Goal: Task Accomplishment & Management: Complete application form

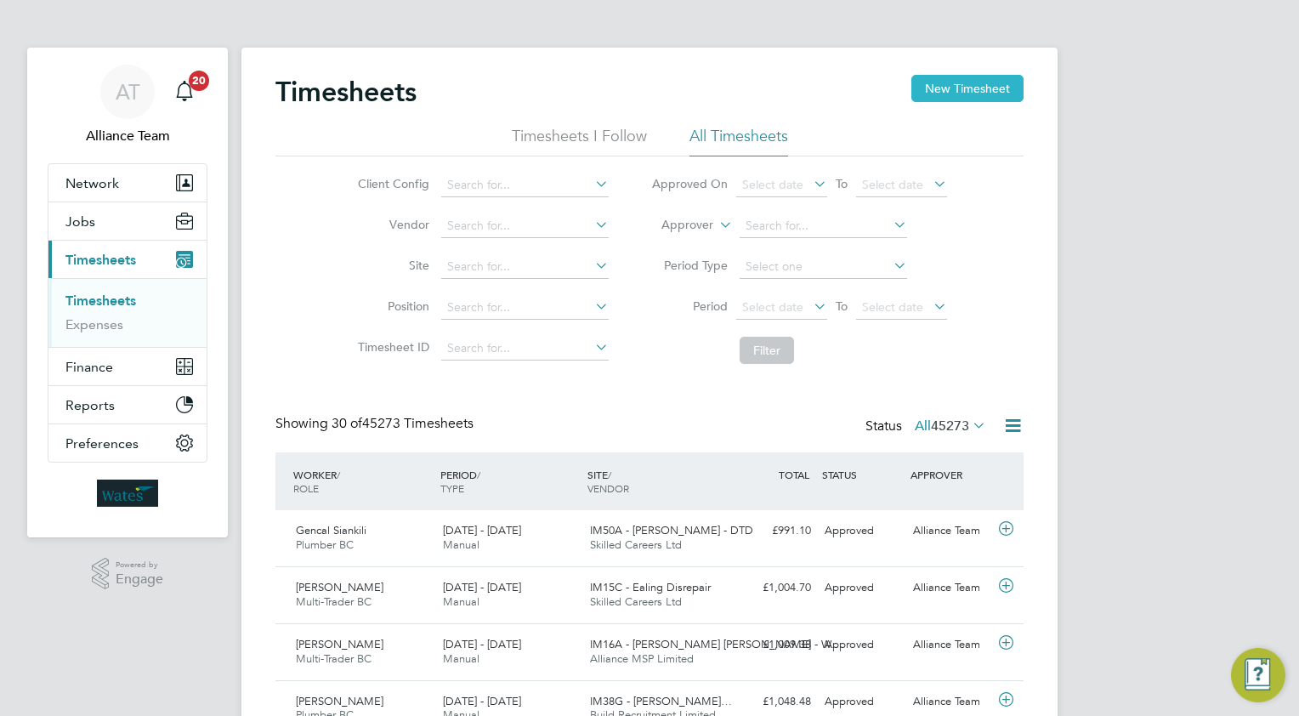
click at [969, 93] on button "New Timesheet" at bounding box center [967, 88] width 112 height 27
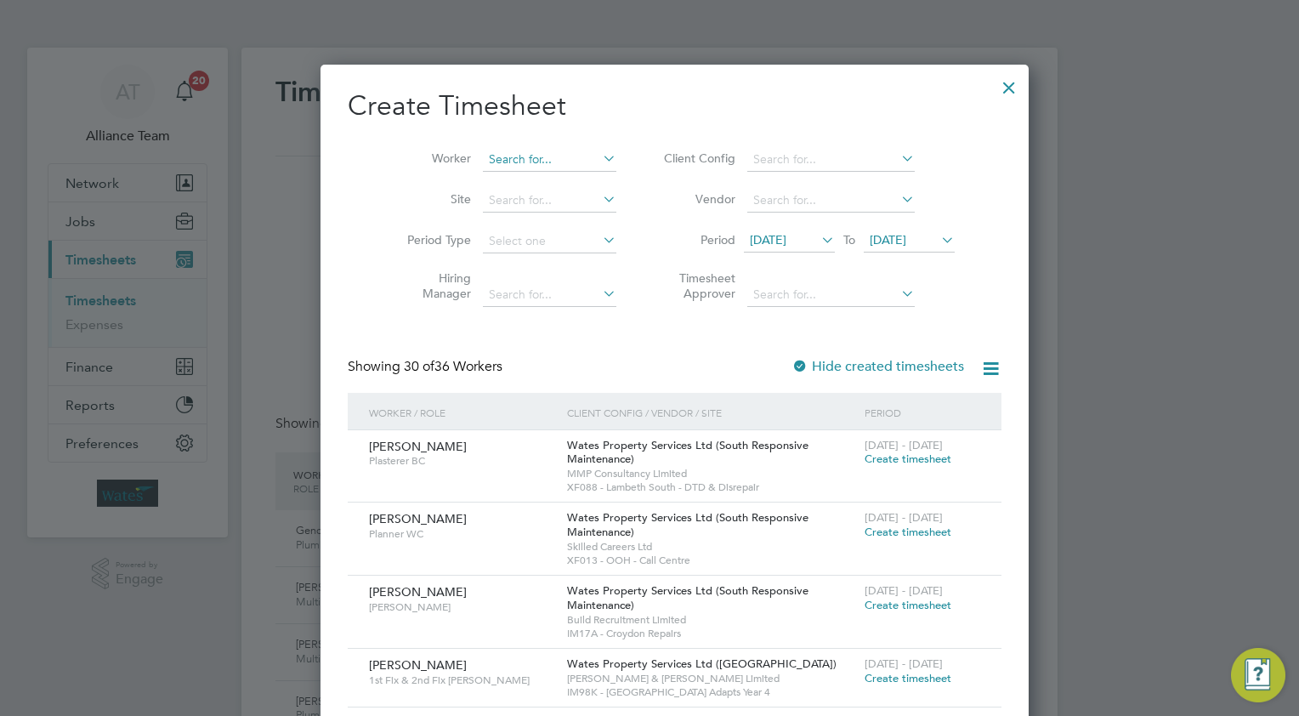
click at [502, 159] on input at bounding box center [549, 160] width 133 height 24
click at [533, 206] on li "[PERSON_NAME]" at bounding box center [531, 205] width 149 height 23
type input "[PERSON_NAME]"
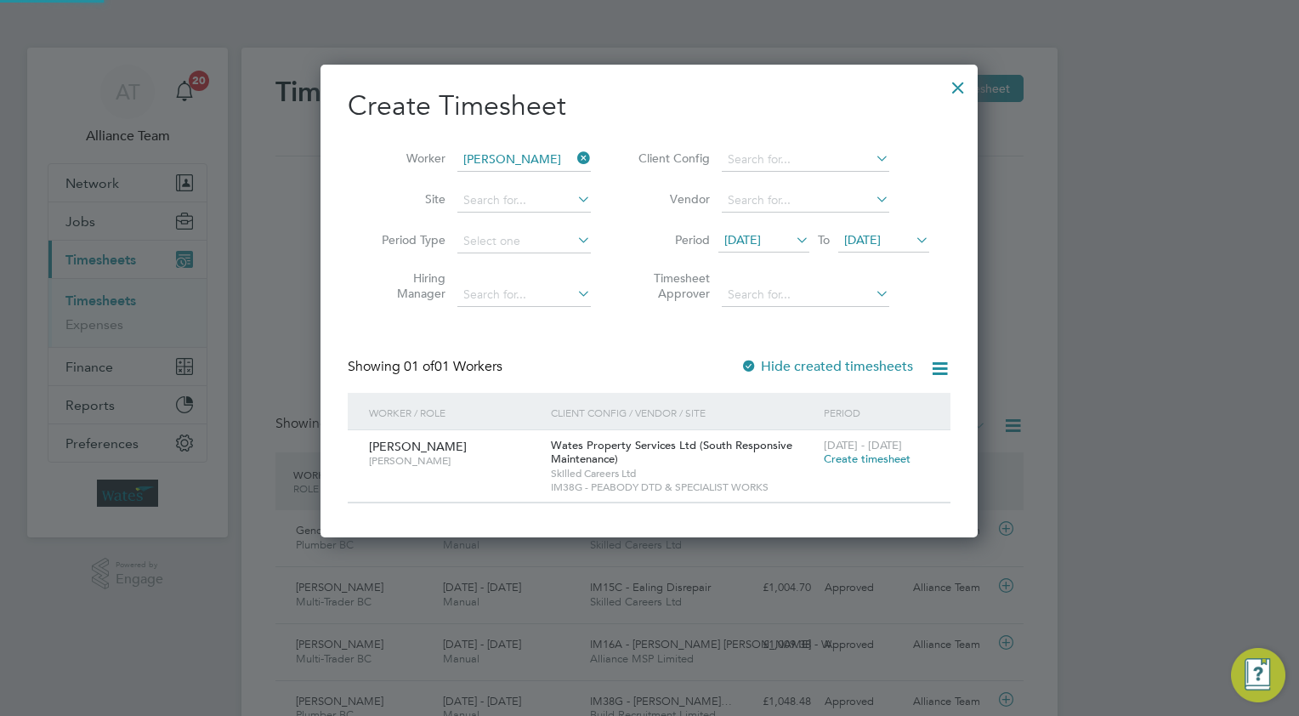
scroll to position [472, 658]
click at [845, 457] on span "Create timesheet" at bounding box center [867, 458] width 87 height 14
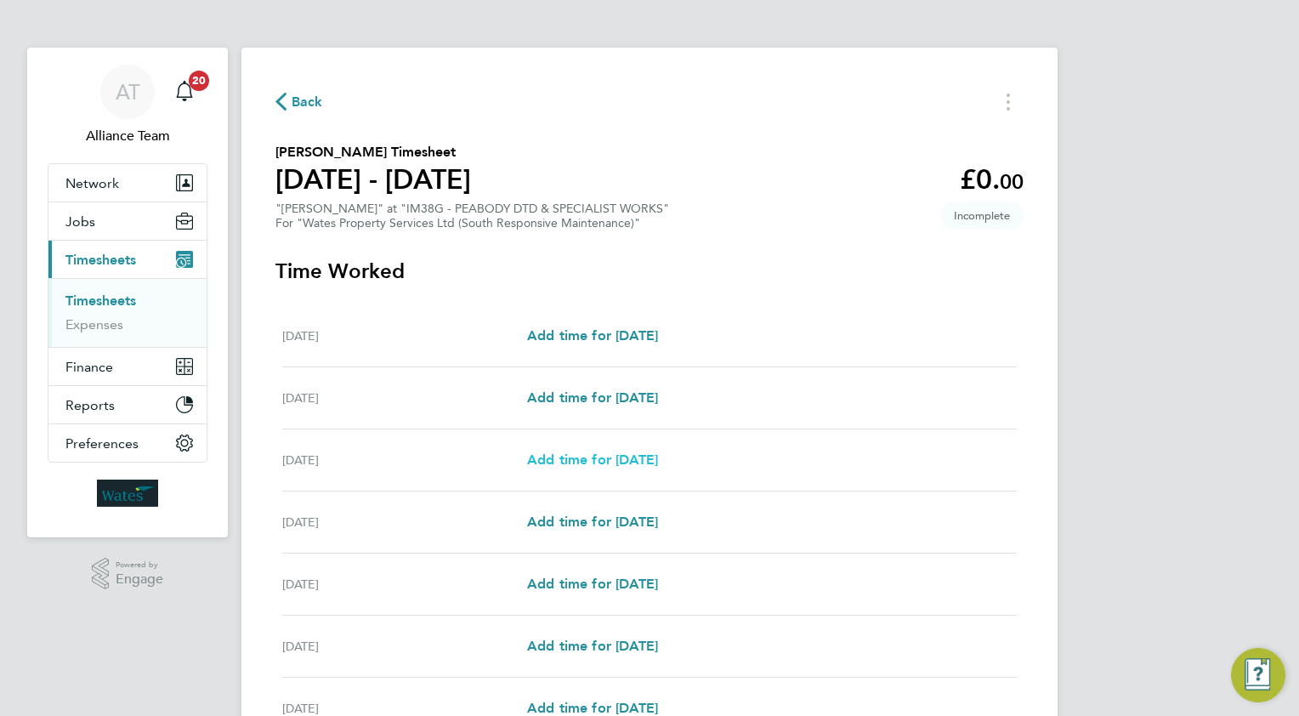
click at [579, 457] on span "Add time for [DATE]" at bounding box center [592, 459] width 131 height 16
select select "30"
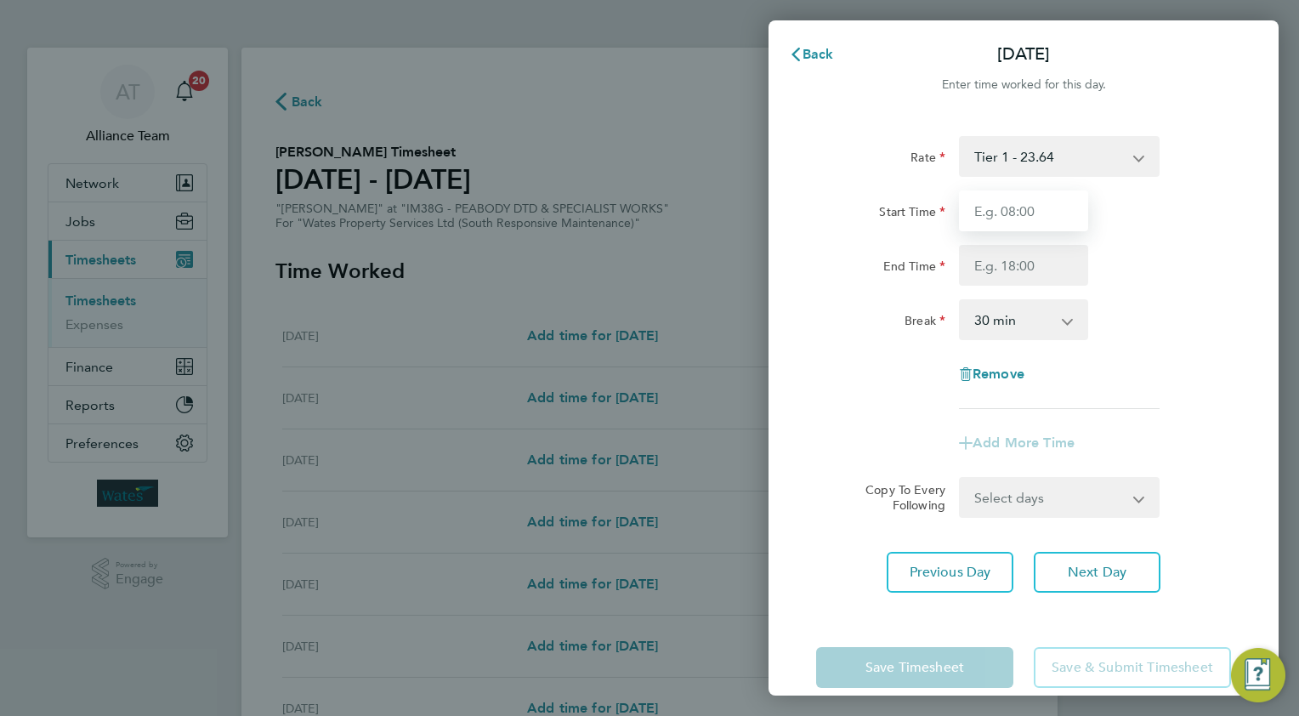
click at [1003, 208] on input "Start Time" at bounding box center [1023, 210] width 129 height 41
type input "08.0"
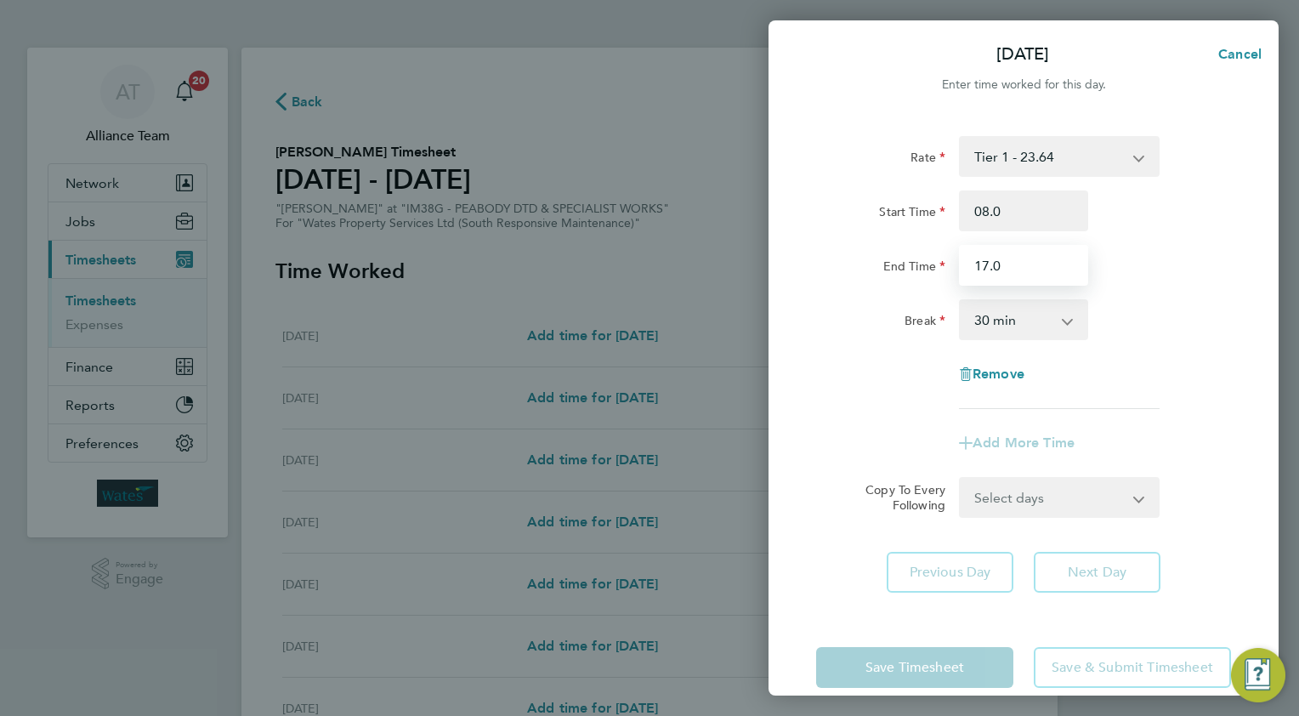
type input "17.0"
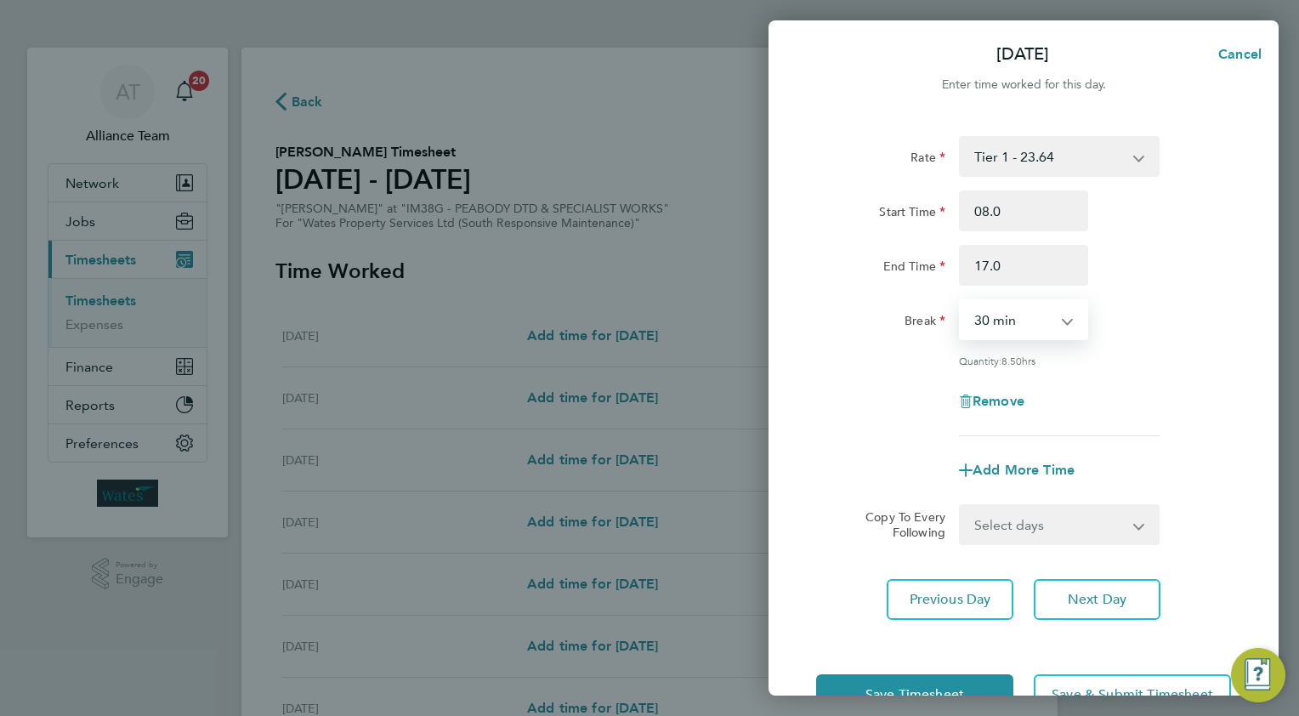
click at [999, 529] on select "Select days Day [DATE] [DATE] [DATE] [DATE]" at bounding box center [1050, 524] width 179 height 37
select select "TUE"
click at [961, 506] on select "Select days Day [DATE] [DATE] [DATE] [DATE]" at bounding box center [1050, 524] width 179 height 37
select select "[DATE]"
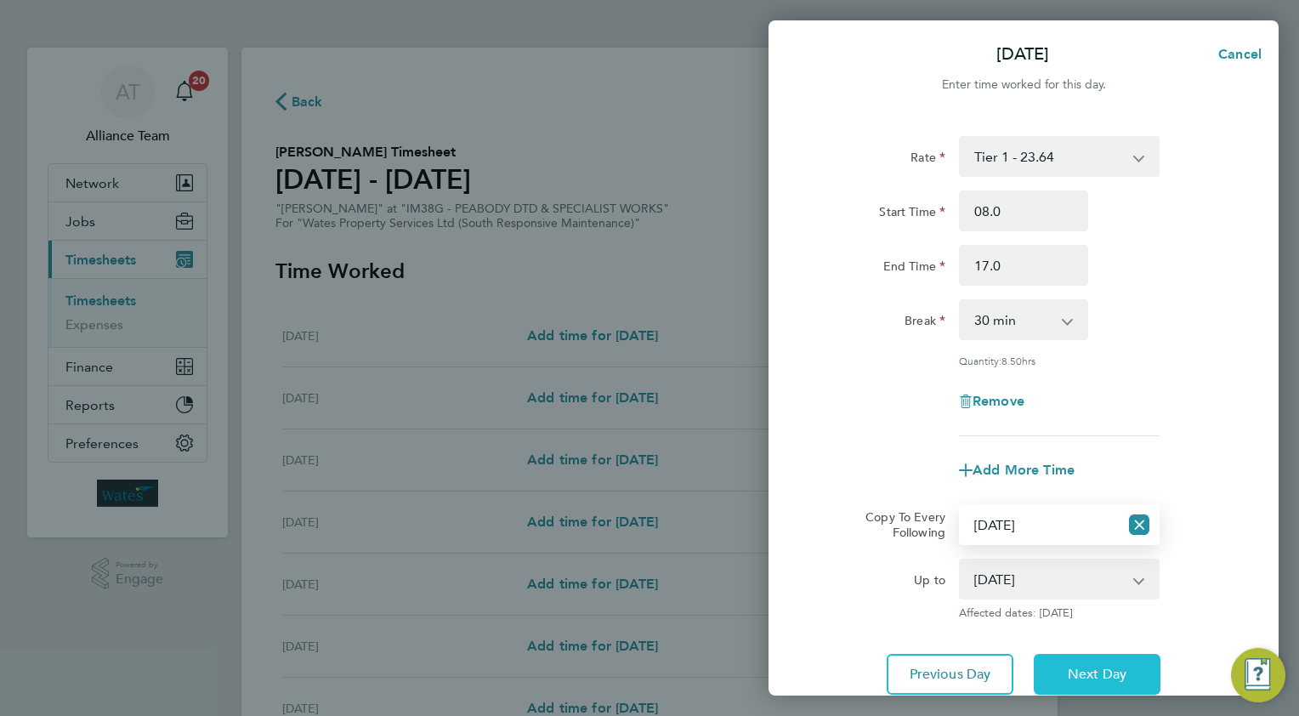
click at [1096, 672] on span "Next Day" at bounding box center [1097, 674] width 59 height 17
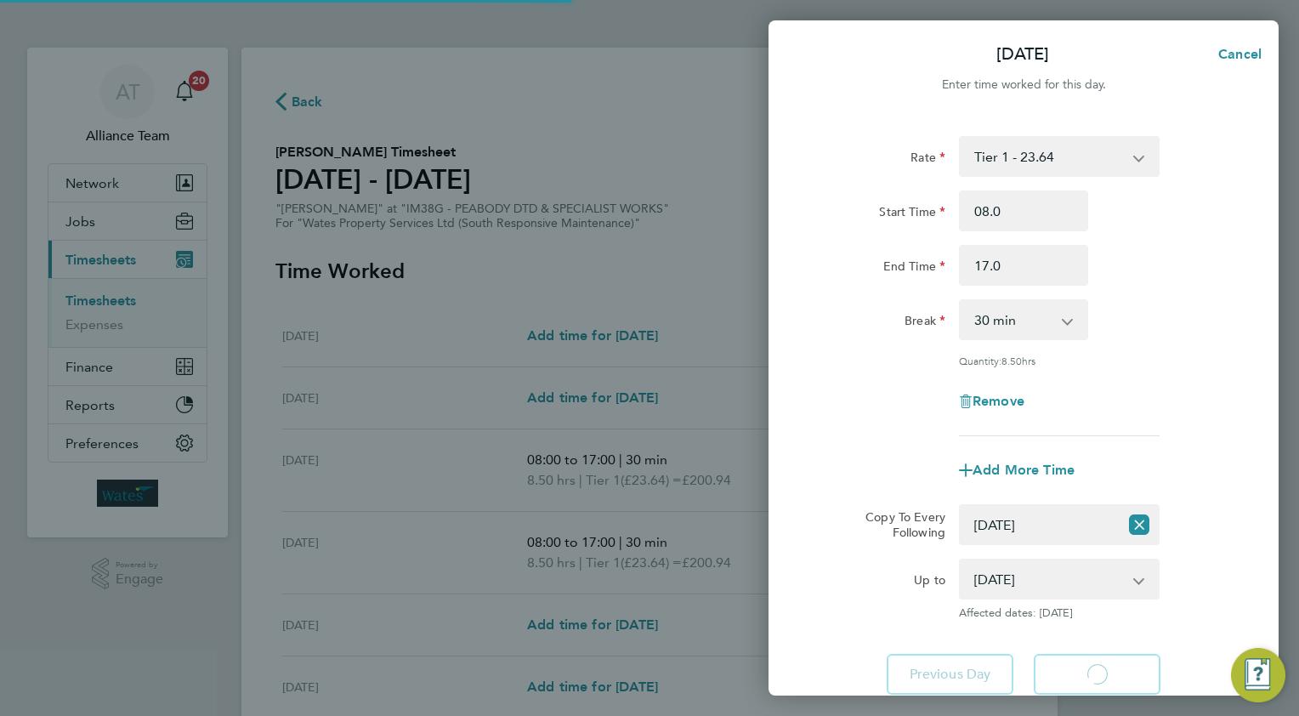
select select "30"
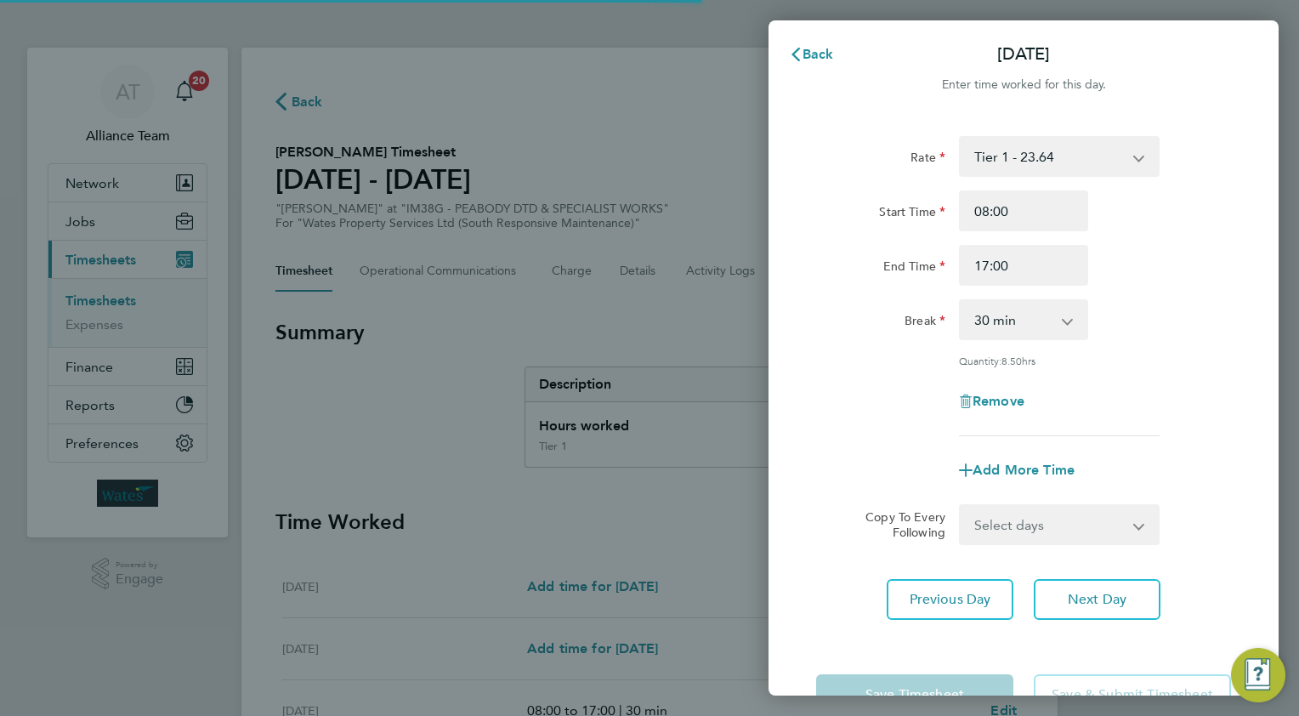
click at [1008, 516] on select "Select days Day [DATE] [DATE] [DATE]" at bounding box center [1050, 524] width 179 height 37
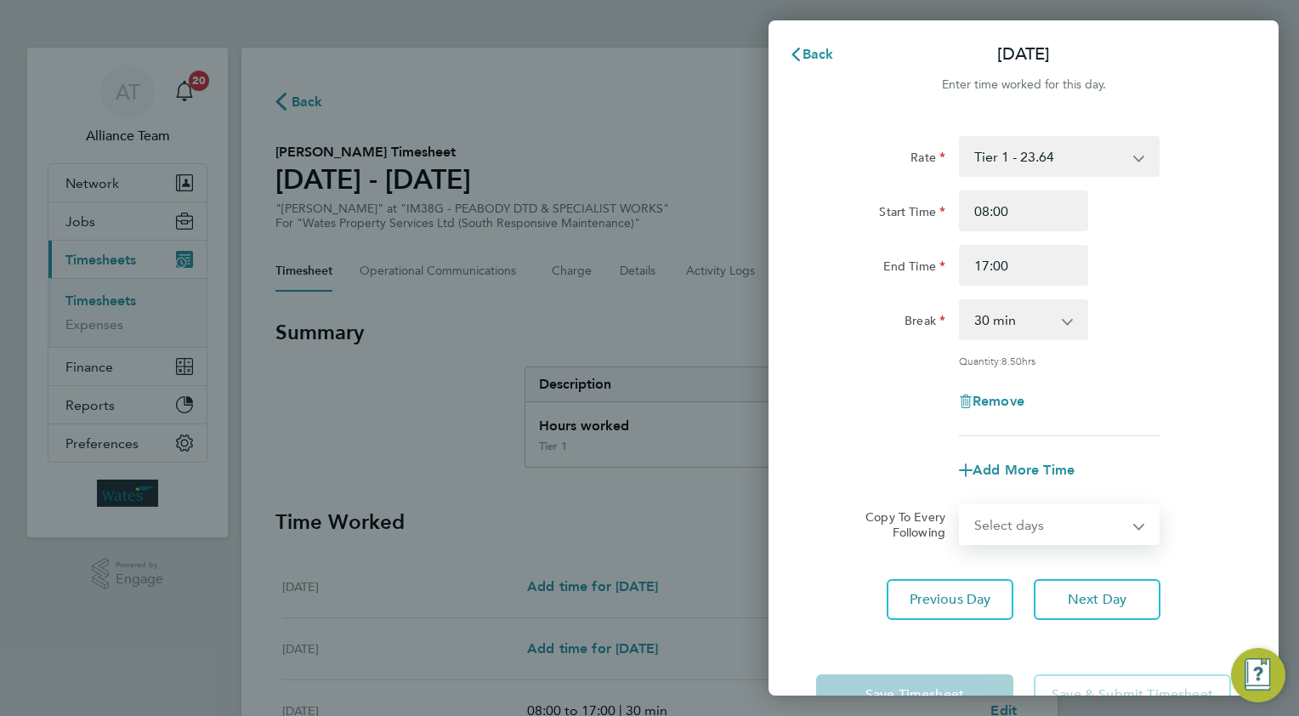
select select "WED"
click at [961, 506] on select "Select days Day [DATE] [DATE] [DATE]" at bounding box center [1050, 524] width 179 height 37
select select "[DATE]"
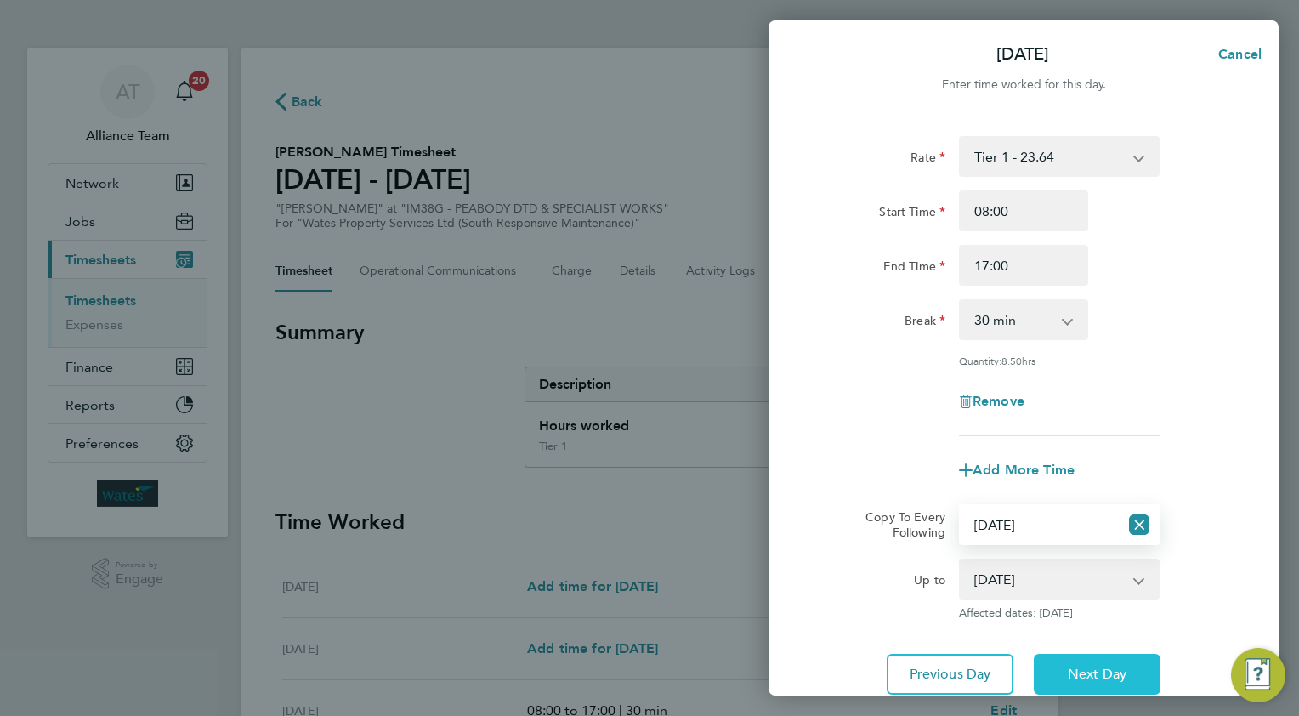
click at [1068, 662] on button "Next Day" at bounding box center [1097, 674] width 127 height 41
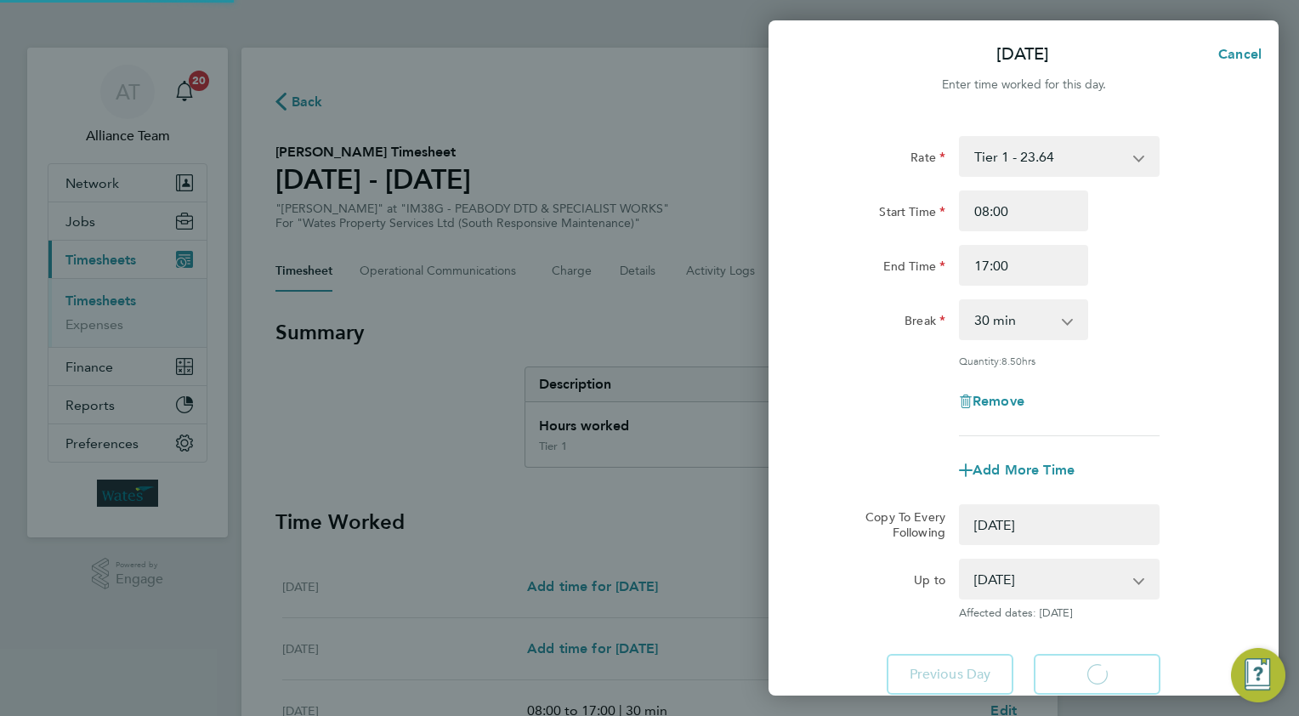
select select "0: null"
select select "30"
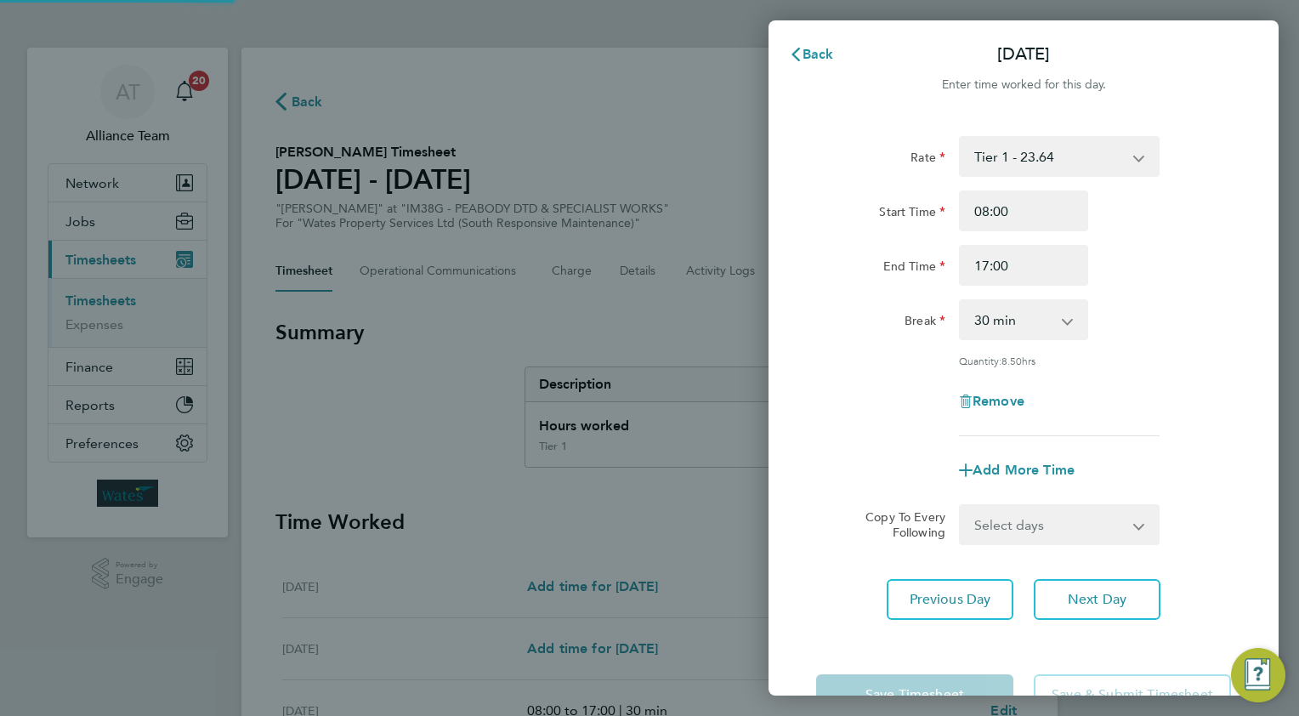
drag, startPoint x: 988, startPoint y: 519, endPoint x: 991, endPoint y: 539, distance: 20.6
click at [988, 519] on select "Select days Day [DATE] [DATE]" at bounding box center [1050, 524] width 179 height 37
select select "THU"
click at [961, 506] on select "Select days Day [DATE] [DATE]" at bounding box center [1050, 524] width 179 height 37
select select "[DATE]"
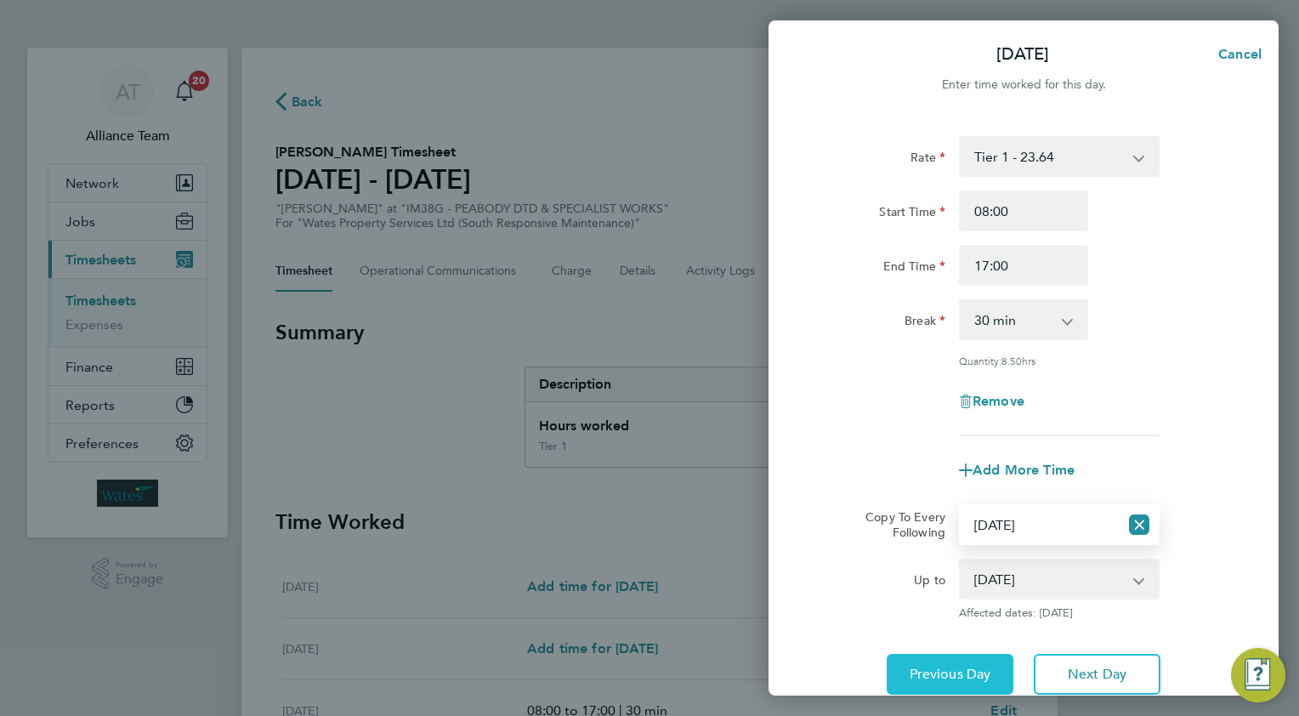
click at [920, 676] on span "Previous Day" at bounding box center [951, 674] width 82 height 17
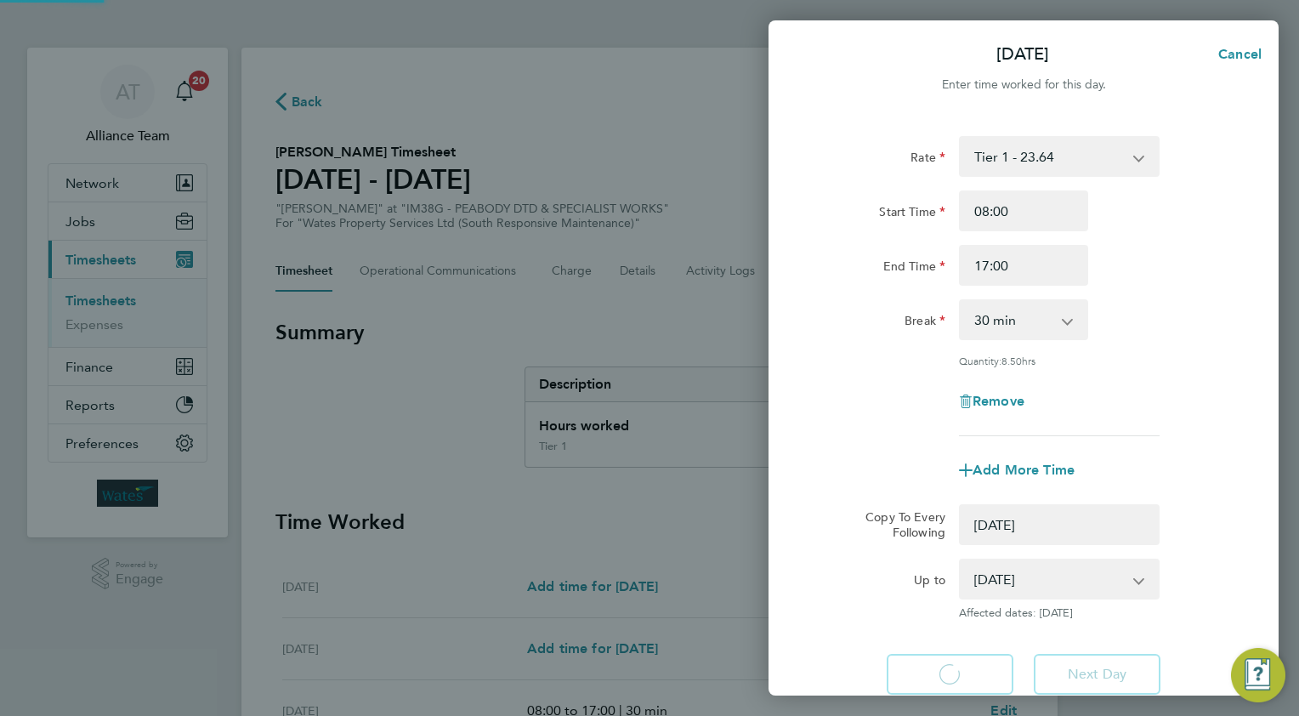
select select "0: null"
select select "30"
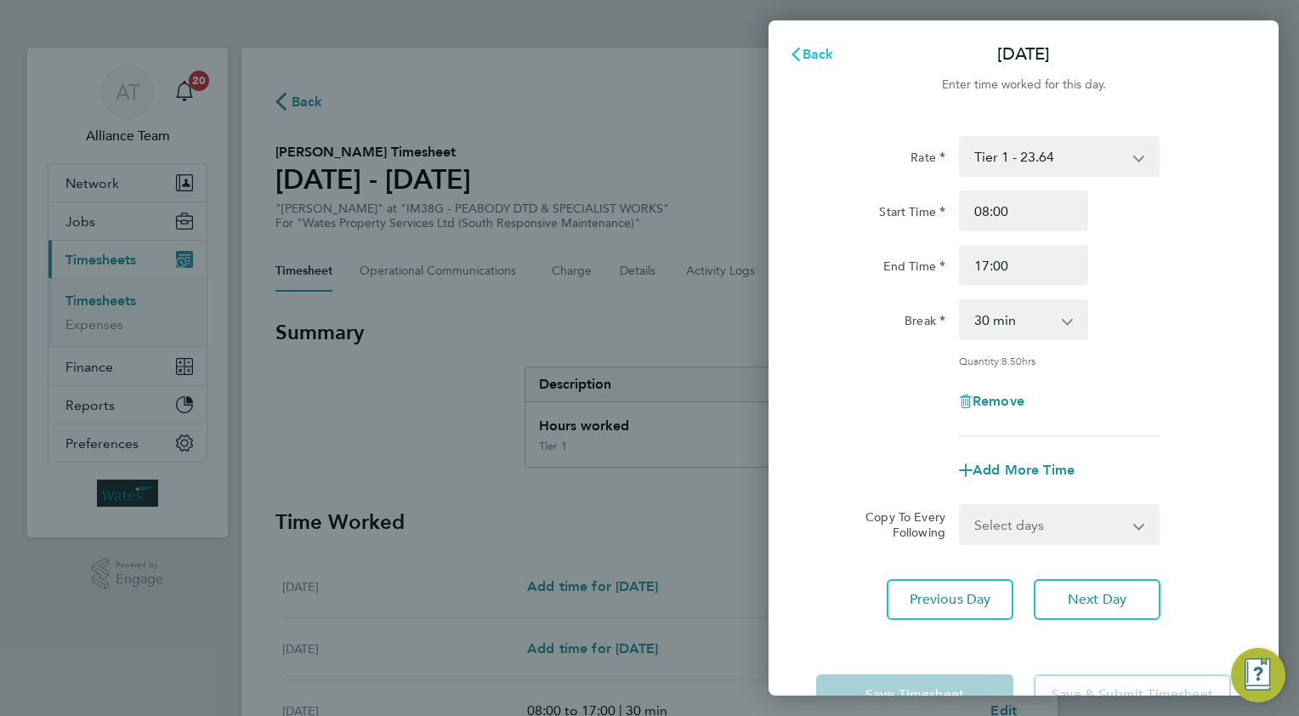
click at [812, 55] on span "Back" at bounding box center [818, 54] width 31 height 16
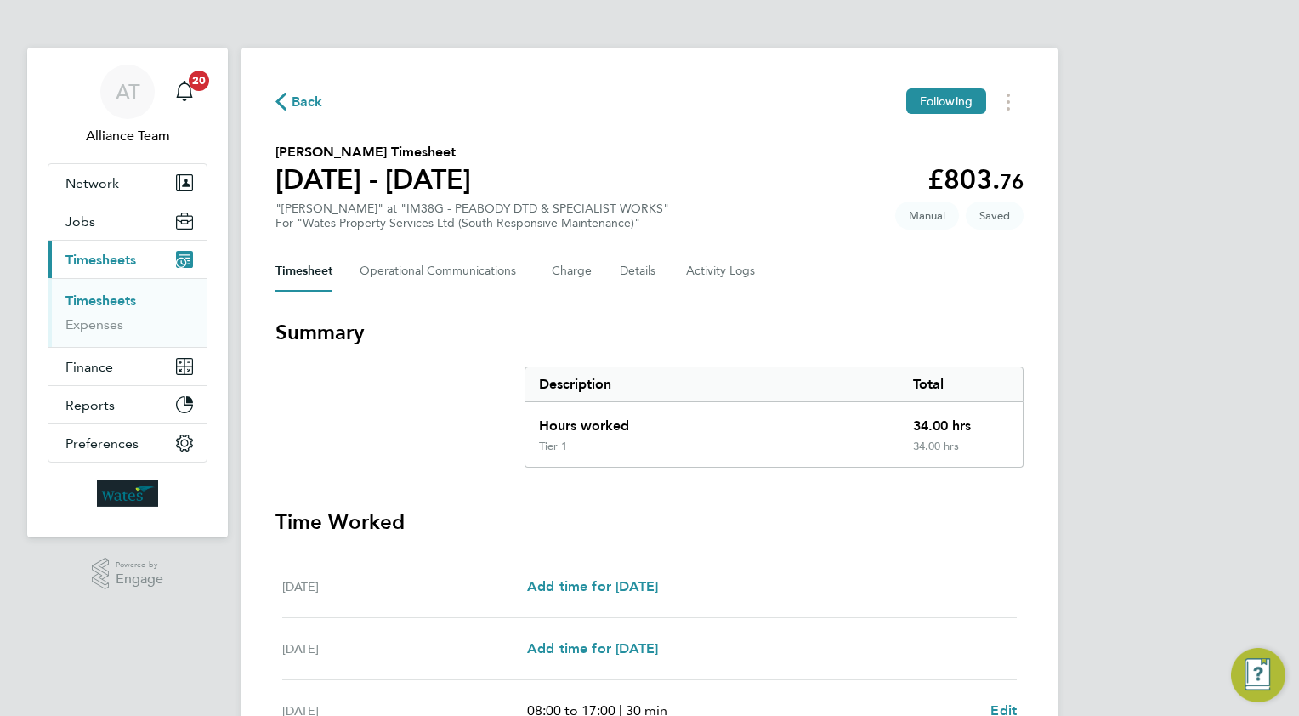
scroll to position [503, 0]
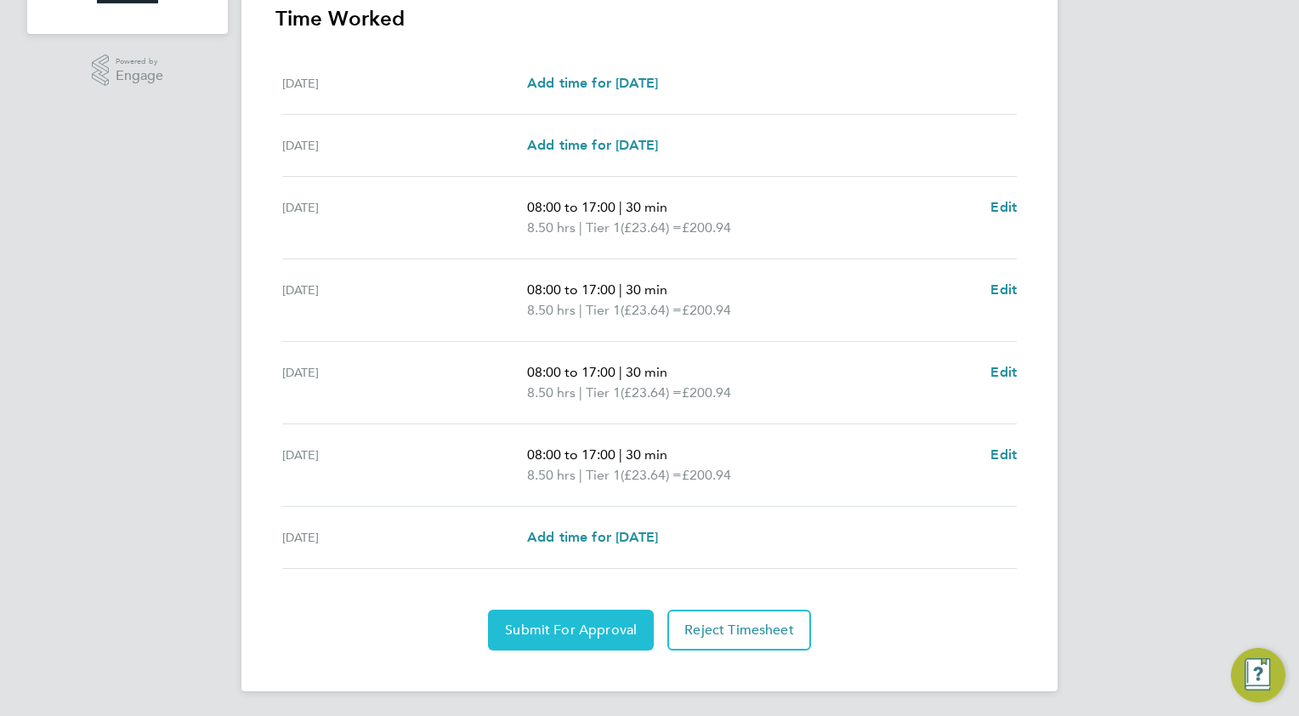
click at [527, 633] on span "Submit For Approval" at bounding box center [571, 630] width 132 height 17
click at [598, 631] on span "Approve Timesheet" at bounding box center [570, 630] width 125 height 17
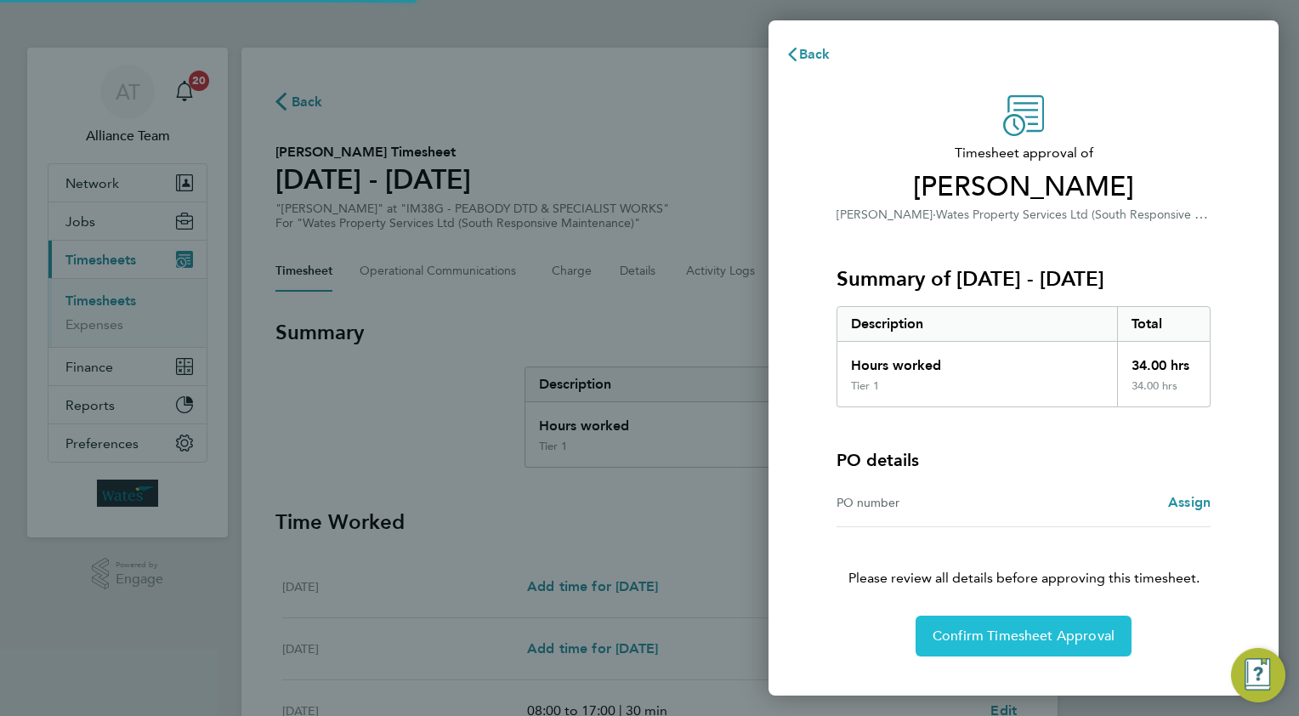
click at [1002, 627] on span "Confirm Timesheet Approval" at bounding box center [1024, 635] width 182 height 17
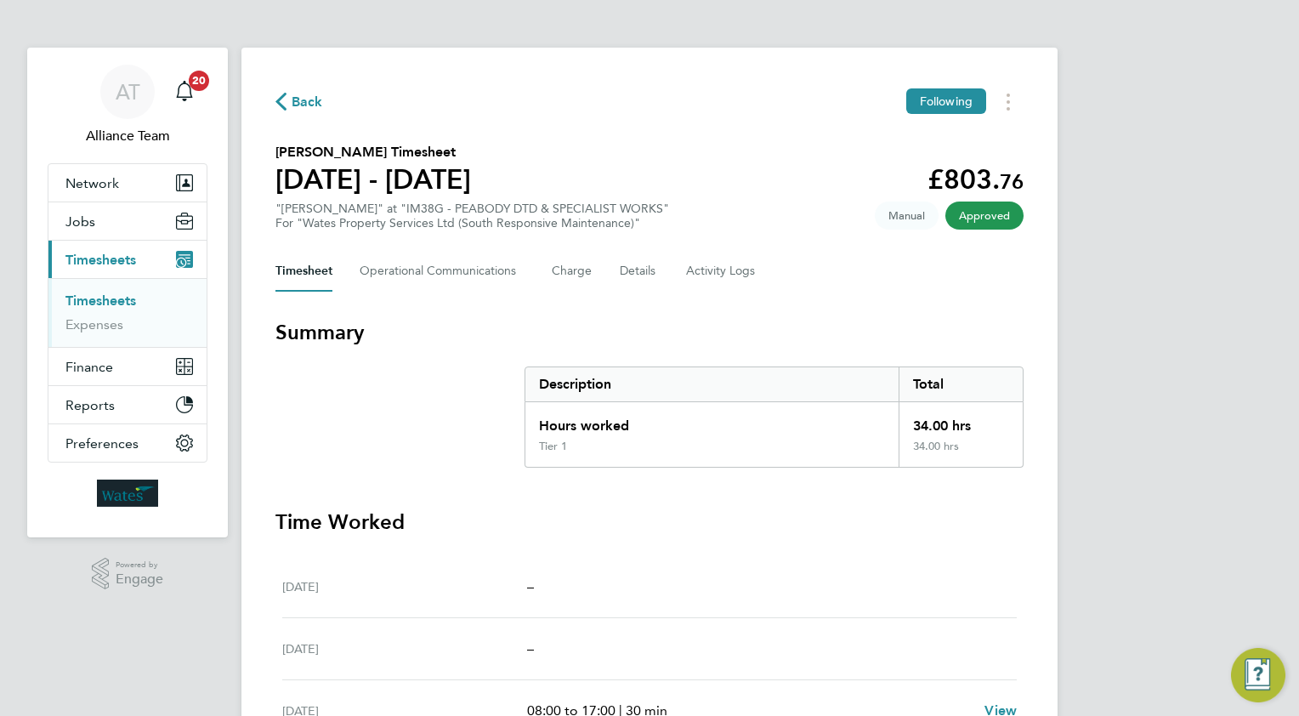
click at [299, 104] on span "Back" at bounding box center [307, 102] width 31 height 20
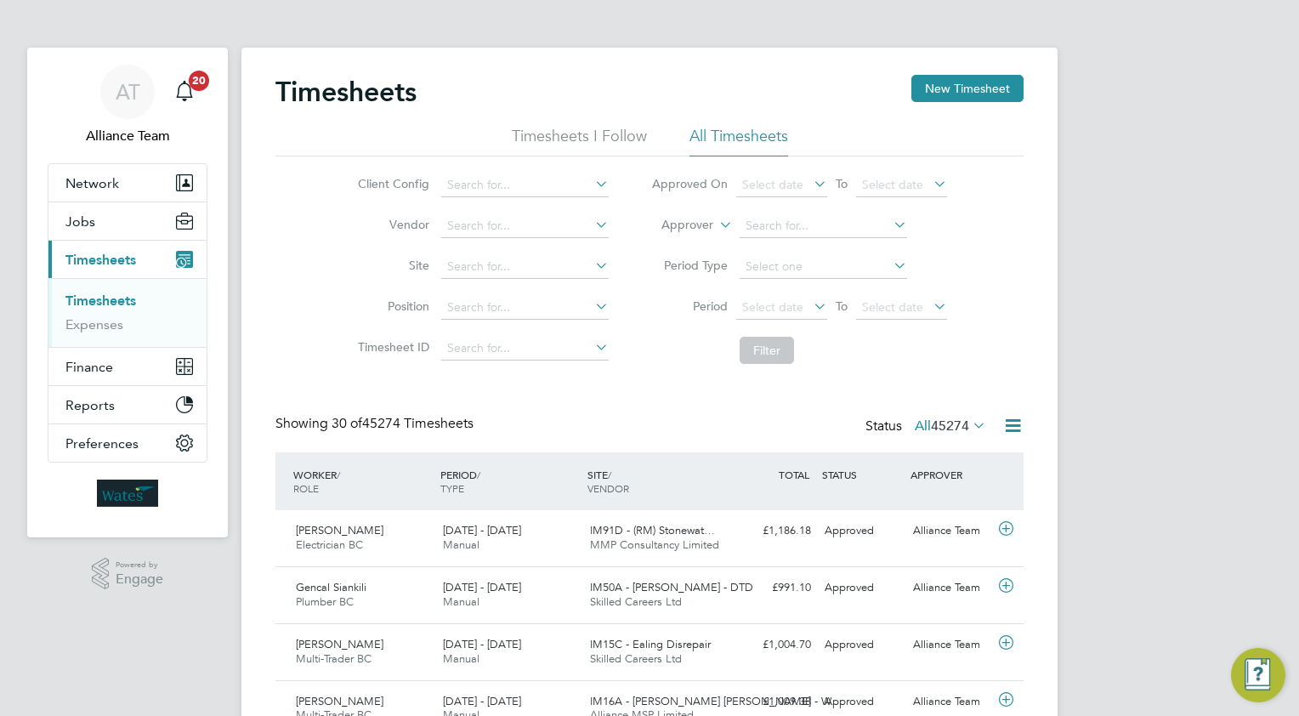
scroll to position [43, 148]
